Goal: Check status: Check status

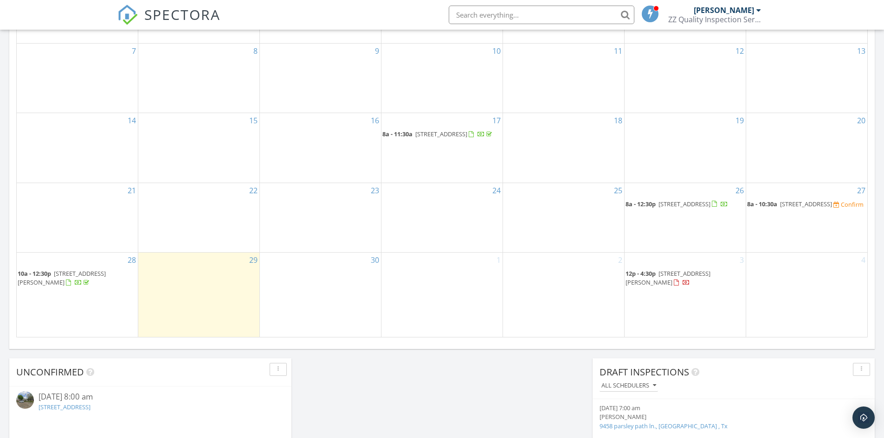
scroll to position [626, 0]
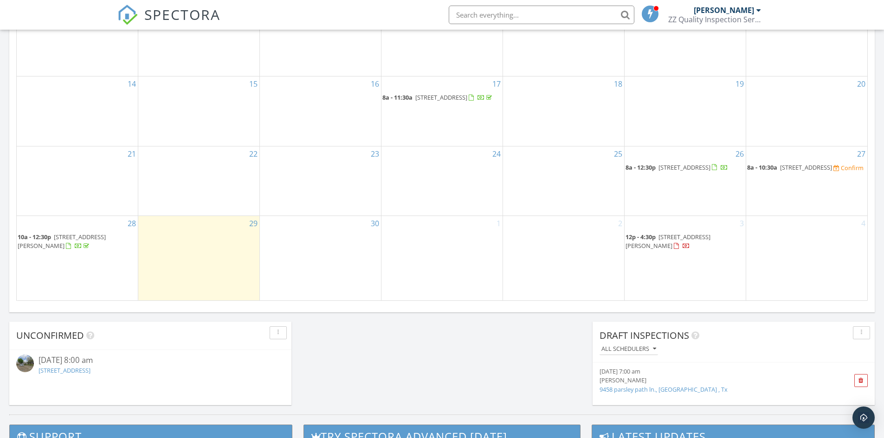
click at [83, 244] on span "21283 lily springs dr, Porter 77365" at bounding box center [62, 241] width 88 height 17
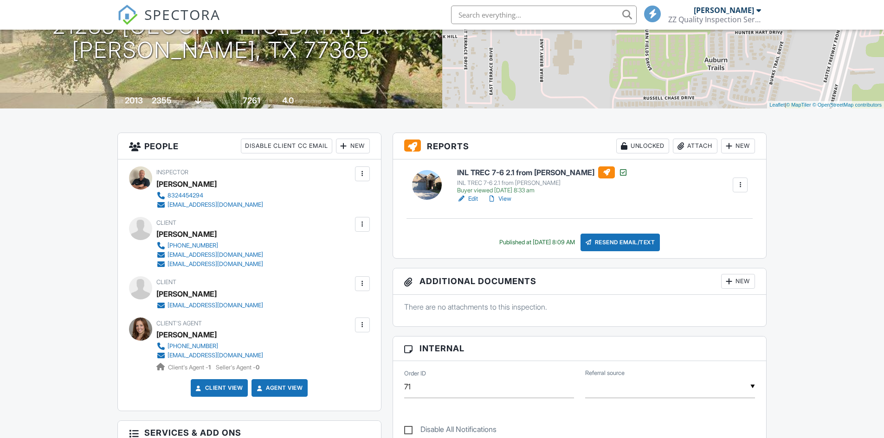
click at [508, 201] on link "View" at bounding box center [499, 198] width 24 height 9
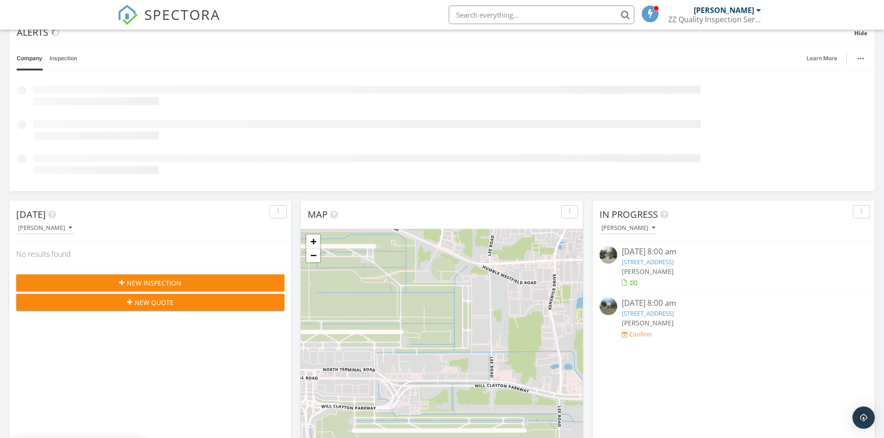
scroll to position [93, 0]
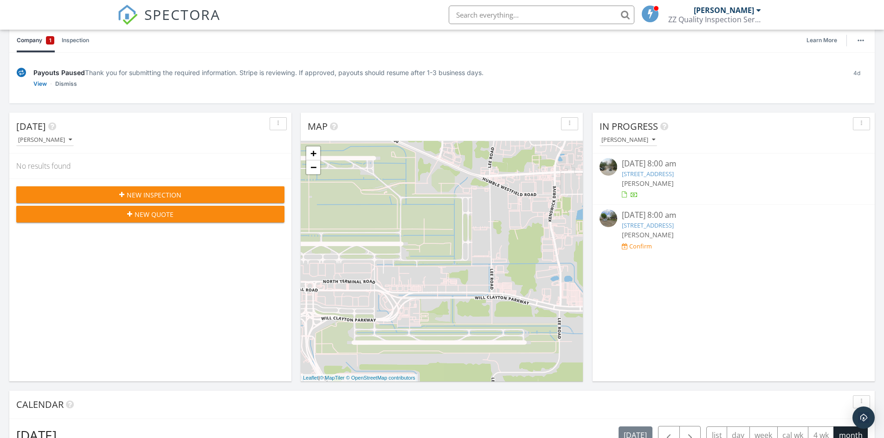
click at [649, 175] on link "2 E Wavy Oak Cir, Spring, TX 77381" at bounding box center [648, 174] width 52 height 8
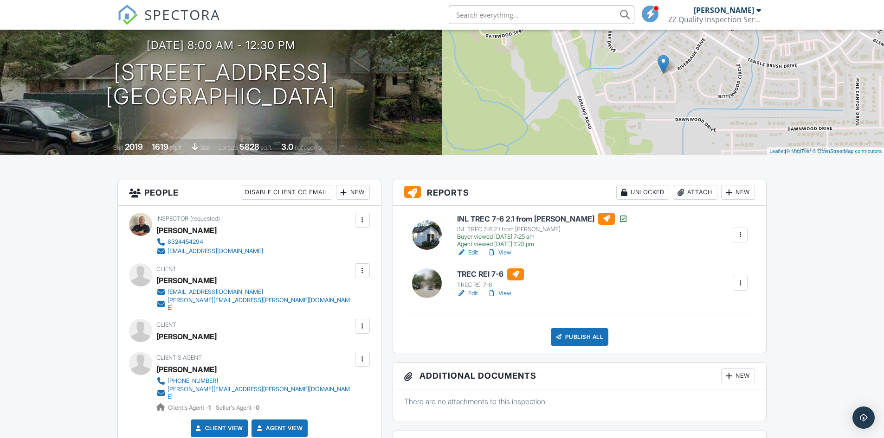
click at [504, 251] on link "View" at bounding box center [499, 252] width 24 height 9
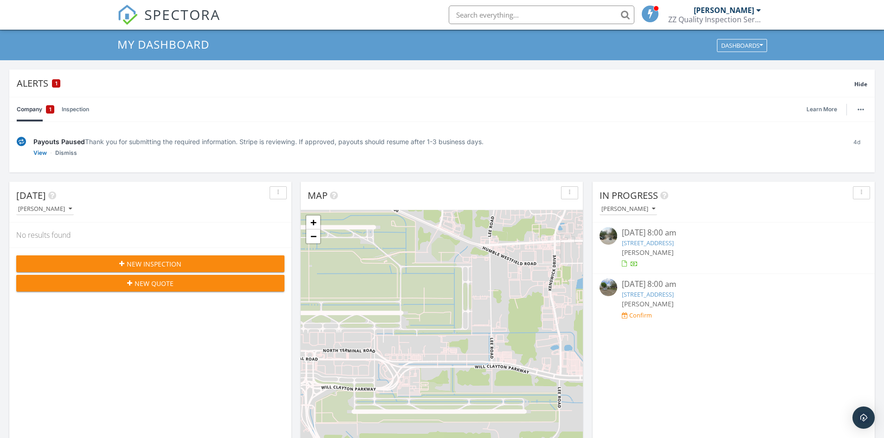
scroll to position [46, 0]
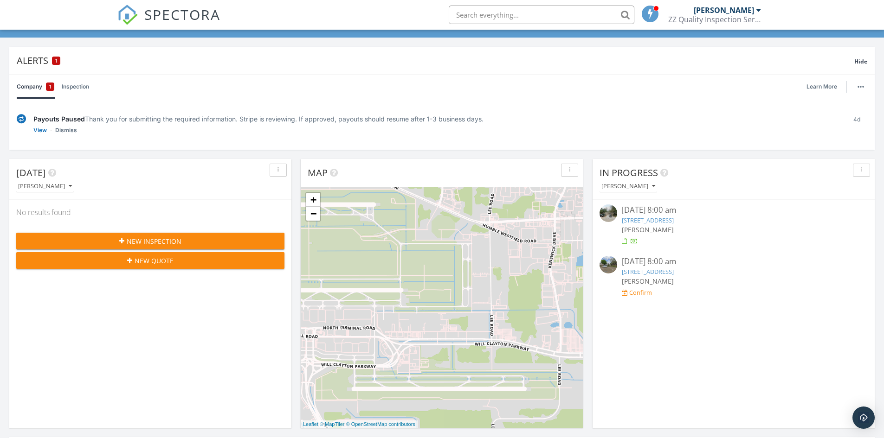
click at [665, 222] on link "2 E Wavy Oak Cir, Spring, TX 77381" at bounding box center [648, 220] width 52 height 8
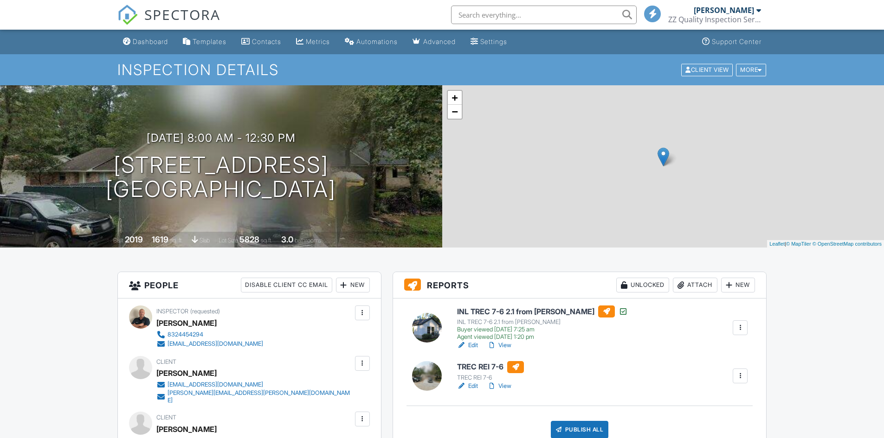
scroll to position [139, 0]
